Goal: Task Accomplishment & Management: Manage account settings

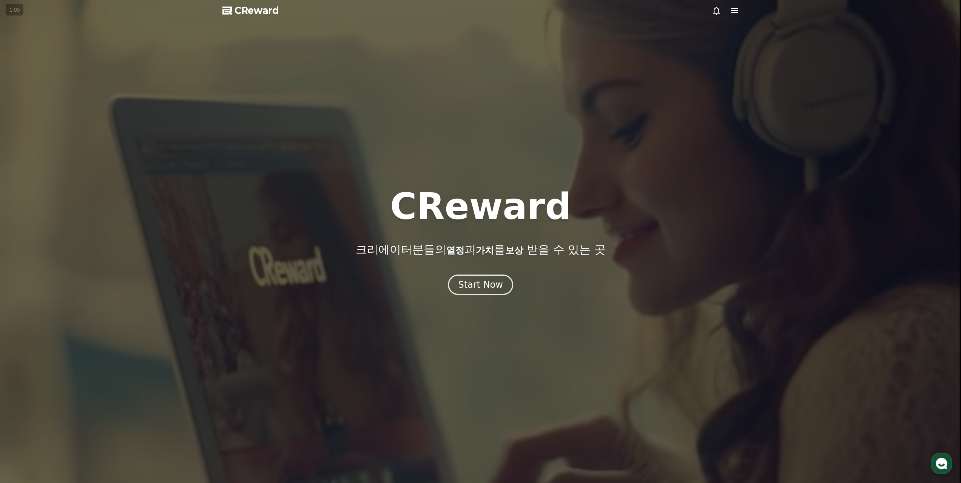
click at [734, 11] on icon at bounding box center [734, 10] width 7 height 5
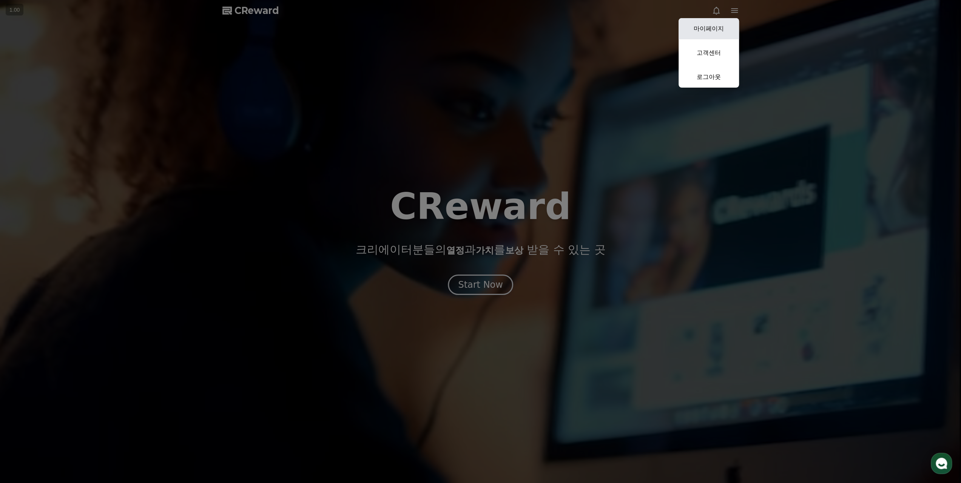
click at [712, 26] on link "마이페이지" at bounding box center [709, 28] width 60 height 21
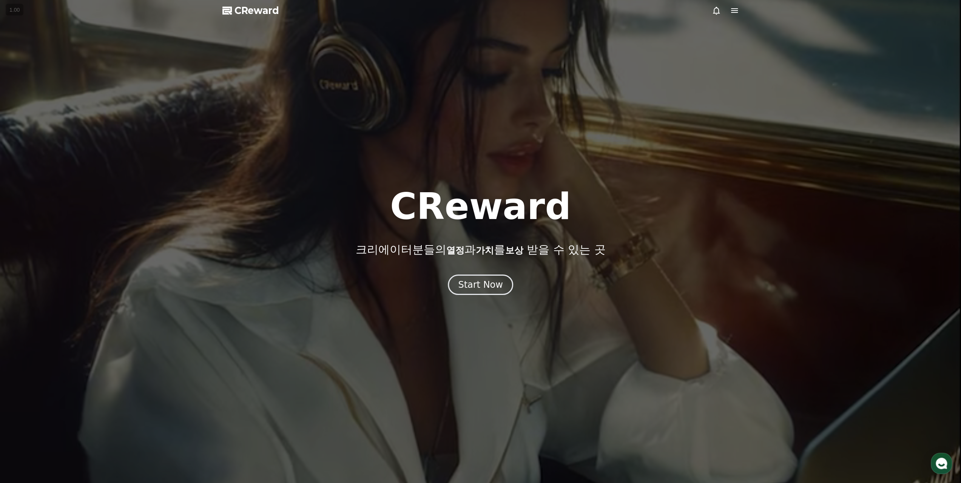
select select "**********"
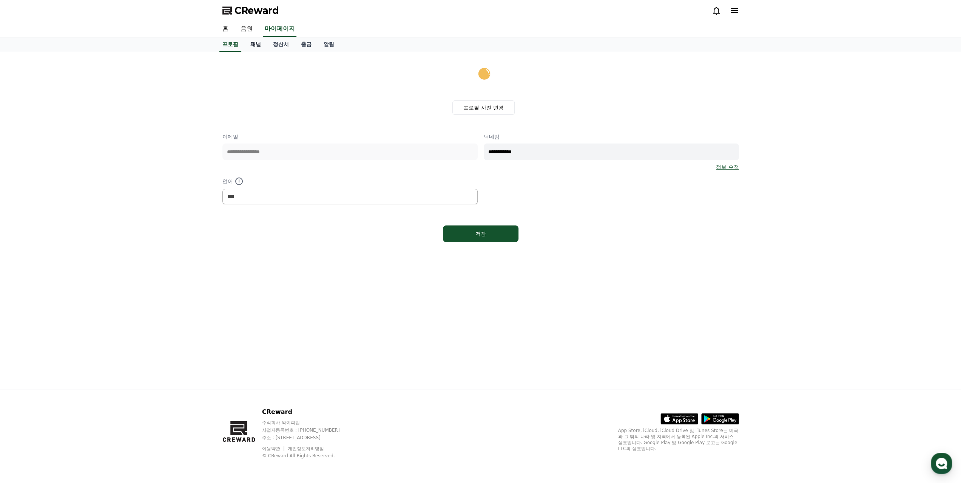
click at [249, 46] on link "채널" at bounding box center [255, 44] width 23 height 14
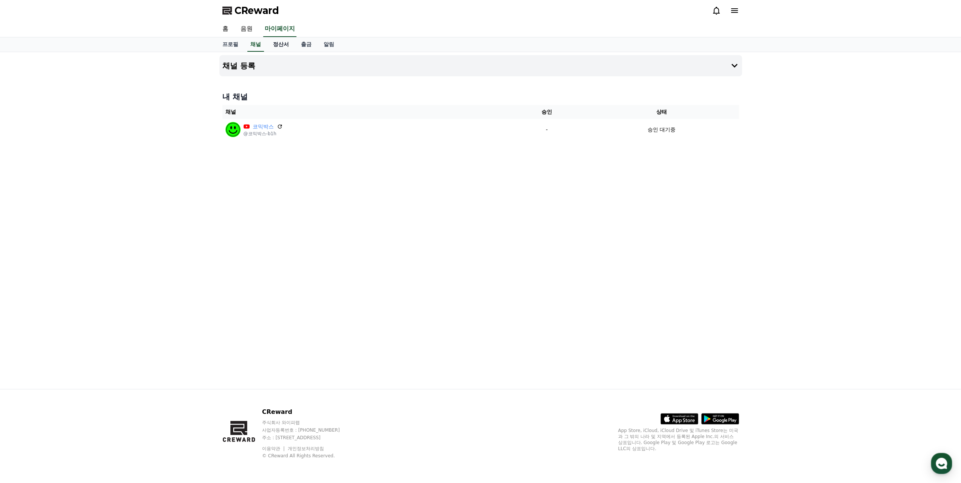
click at [278, 43] on link "정산서" at bounding box center [281, 44] width 28 height 14
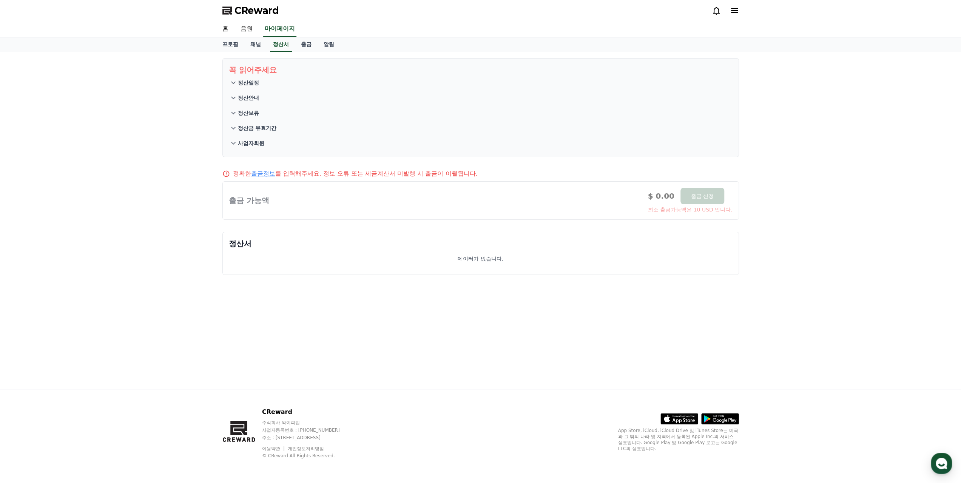
click at [249, 83] on p "정산일정" at bounding box center [248, 83] width 21 height 8
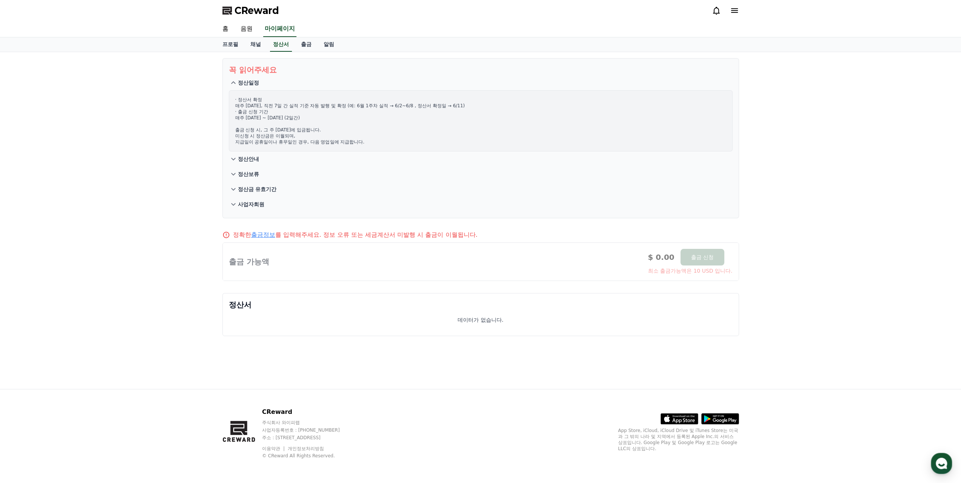
click at [245, 152] on button "정산안내" at bounding box center [481, 158] width 504 height 15
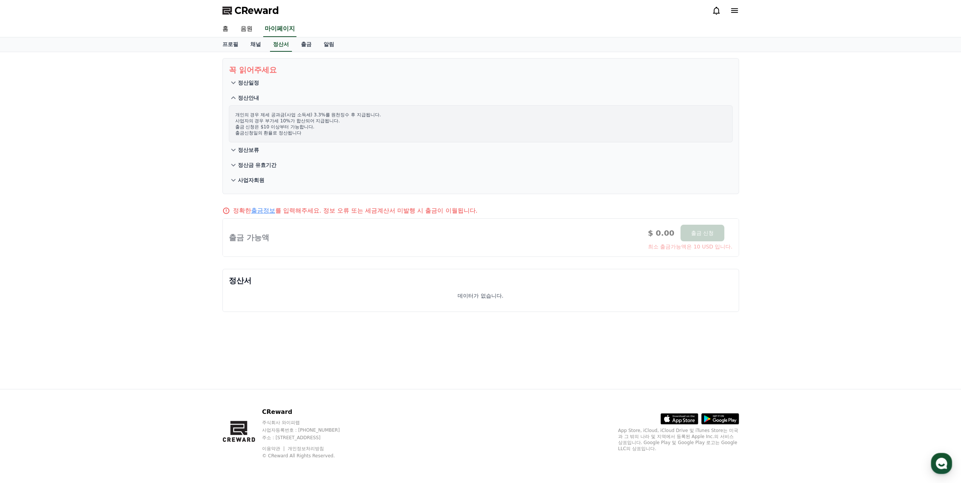
click at [250, 151] on p "정산보류" at bounding box center [248, 150] width 21 height 8
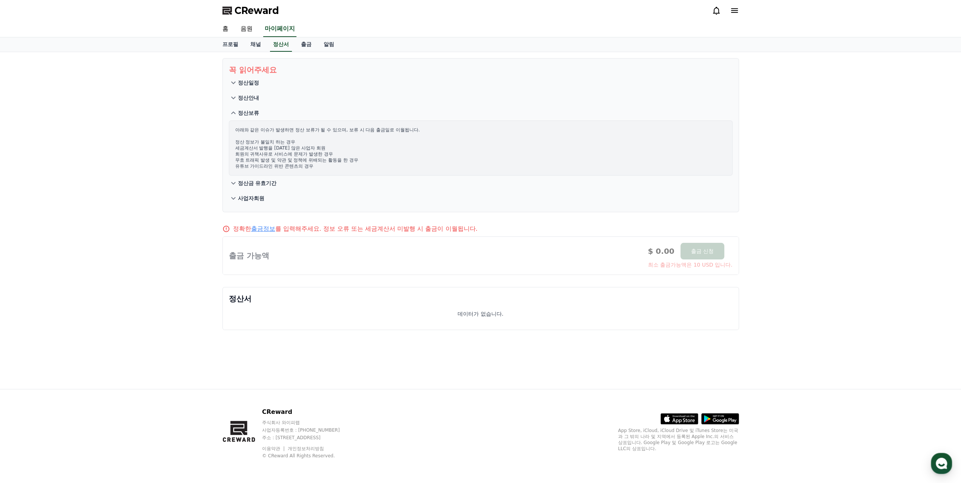
click at [259, 183] on p "정산금 유효기간" at bounding box center [257, 183] width 39 height 8
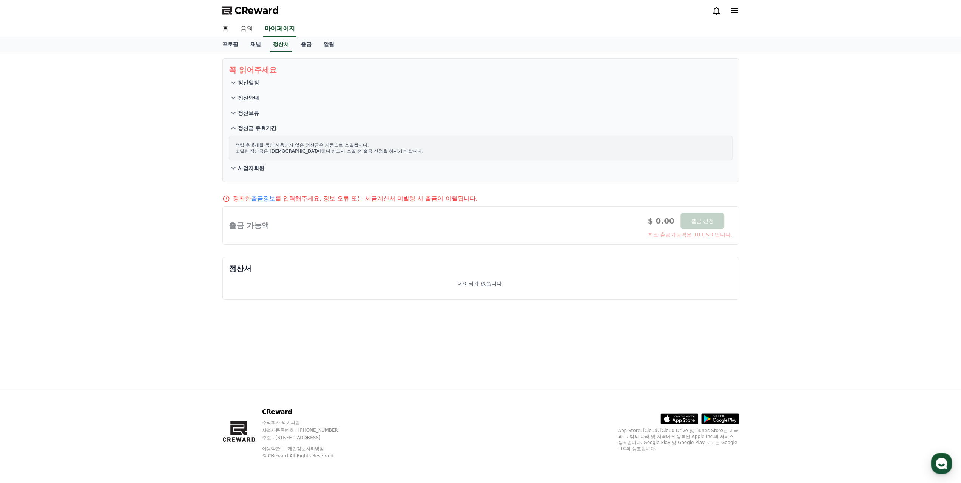
click at [250, 171] on p "사업자회원" at bounding box center [251, 168] width 26 height 8
